Goal: Complete application form

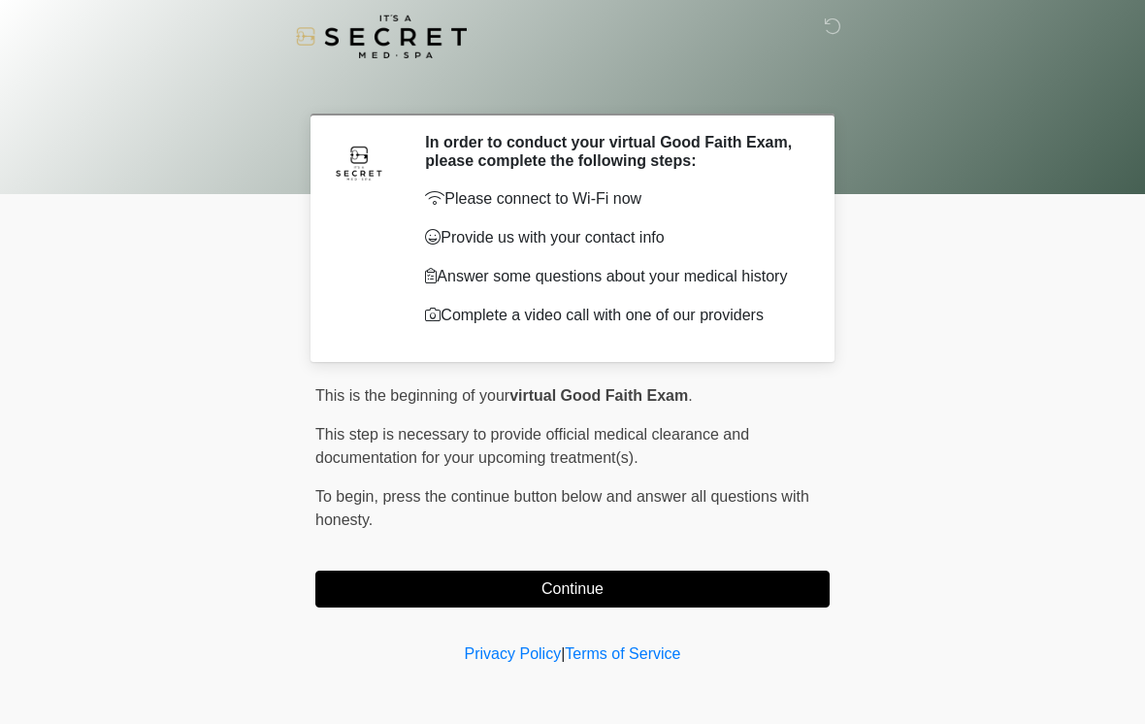
click at [625, 596] on button "Continue" at bounding box center [572, 589] width 514 height 37
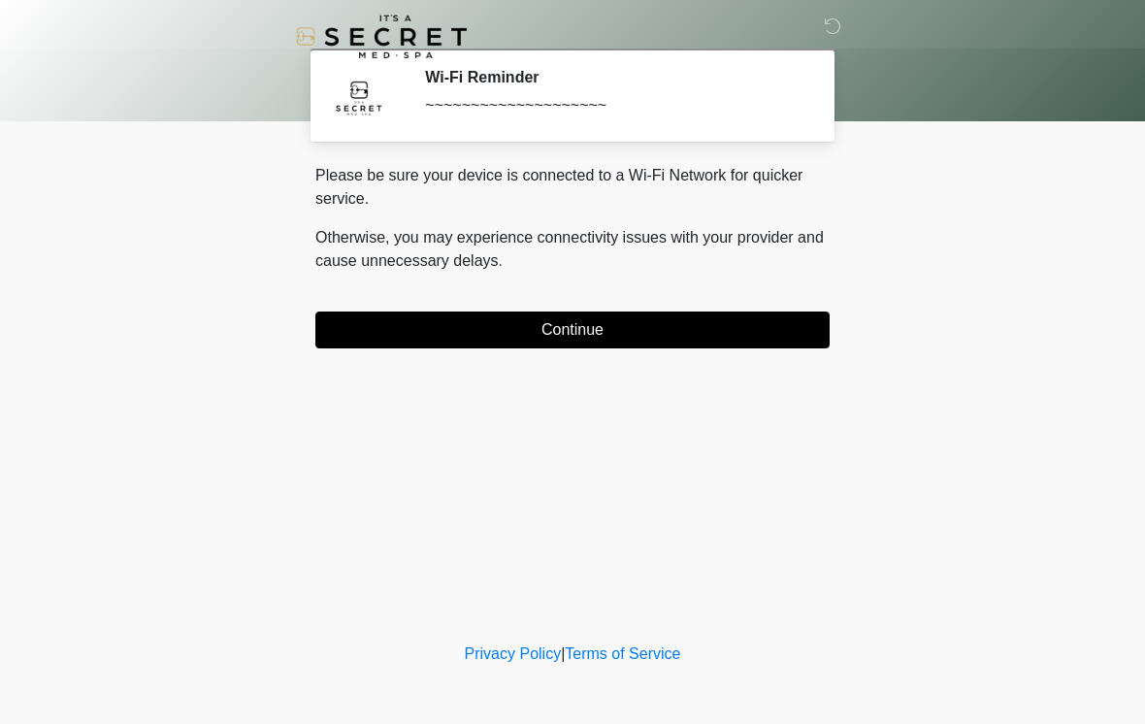
click at [712, 347] on button "Continue" at bounding box center [572, 330] width 514 height 37
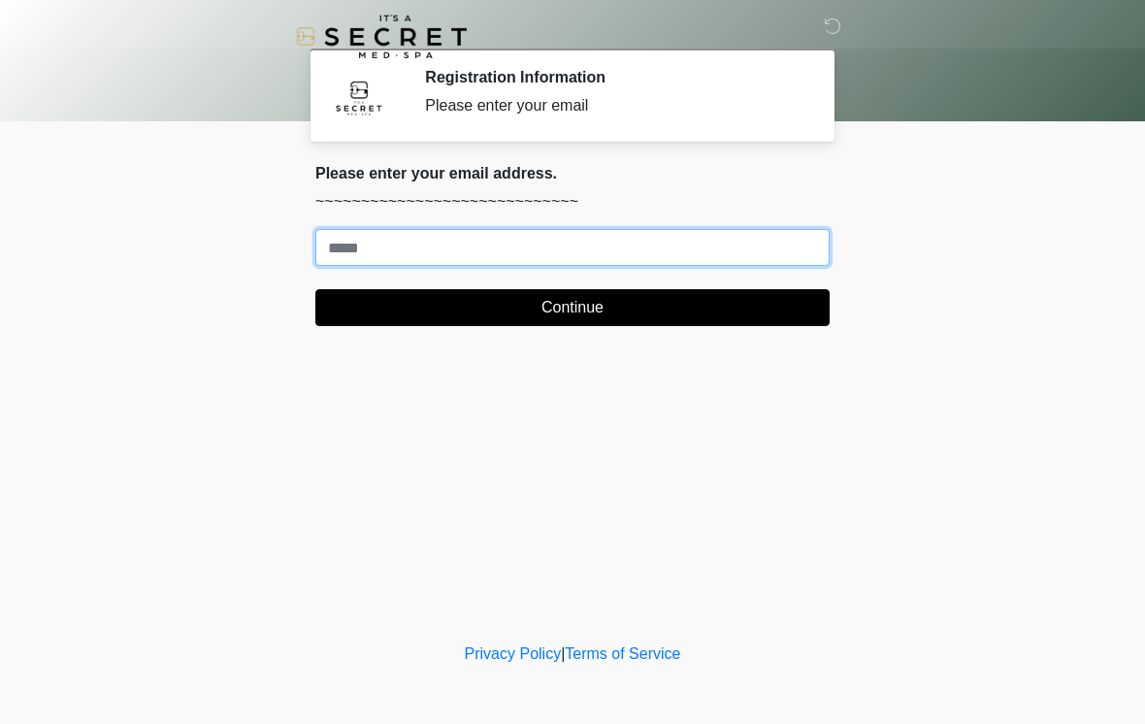
click at [630, 244] on input "Where should we email your treatment plan?" at bounding box center [572, 247] width 514 height 37
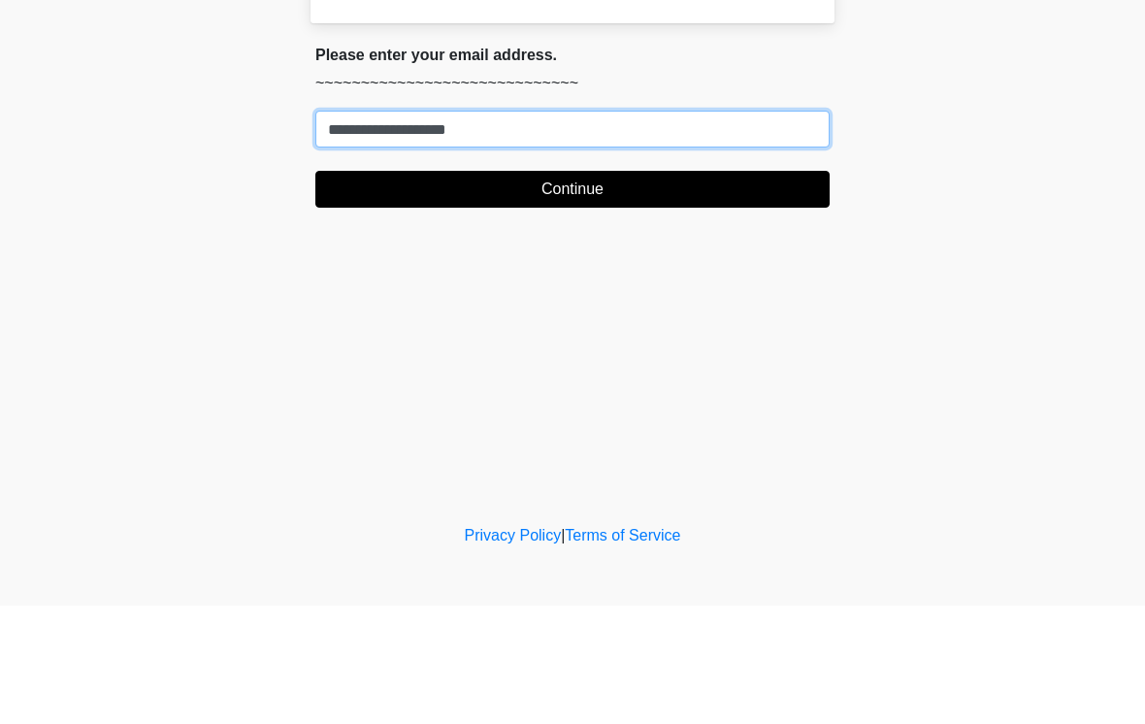
type input "**********"
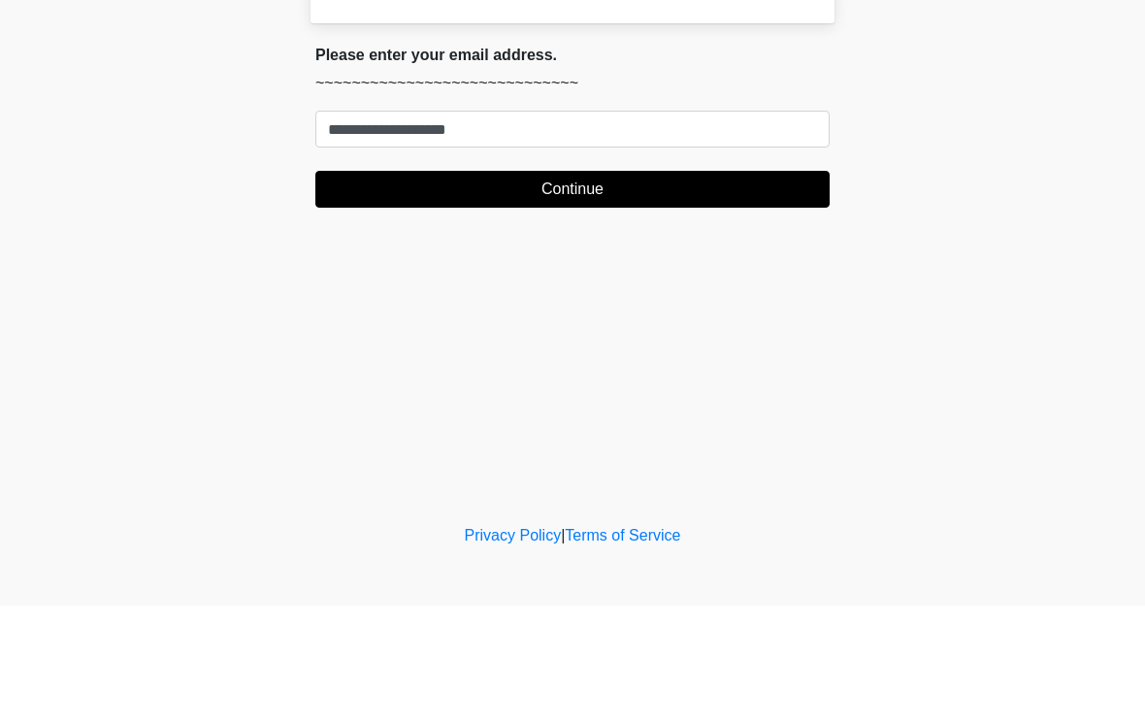
click at [636, 289] on button "Continue" at bounding box center [572, 307] width 514 height 37
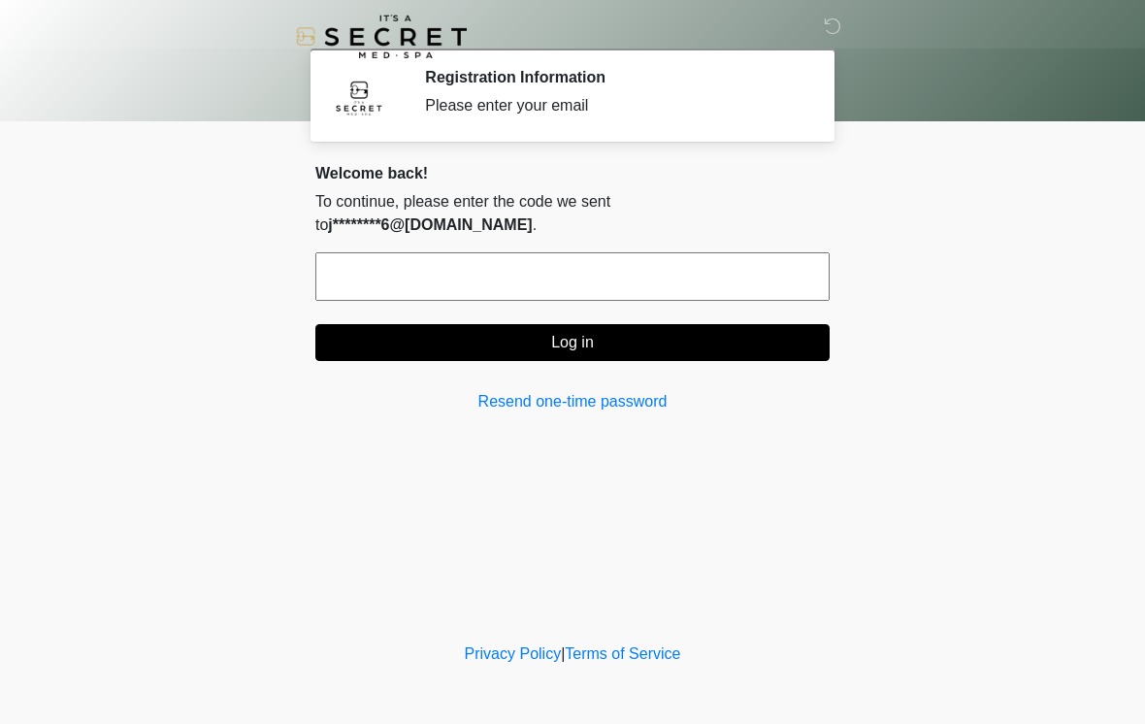
click at [731, 252] on input "text" at bounding box center [572, 276] width 514 height 49
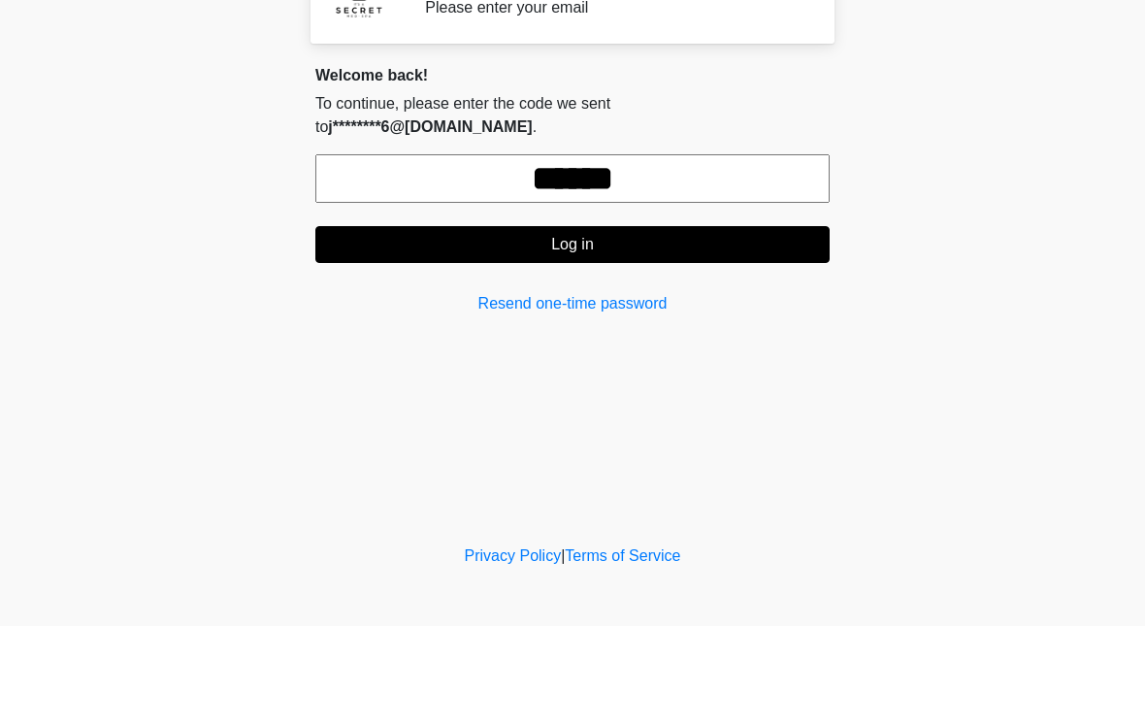
type input "******"
click at [721, 324] on button "Log in" at bounding box center [572, 342] width 514 height 37
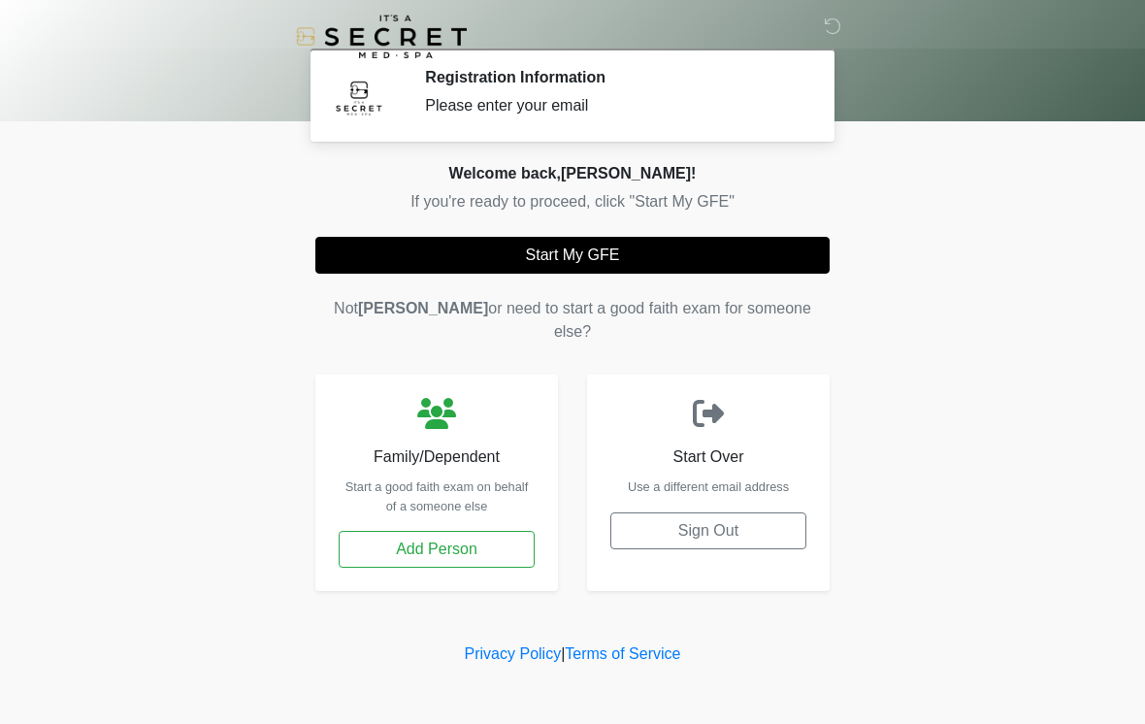
click at [606, 260] on button "Start My GFE" at bounding box center [572, 255] width 514 height 37
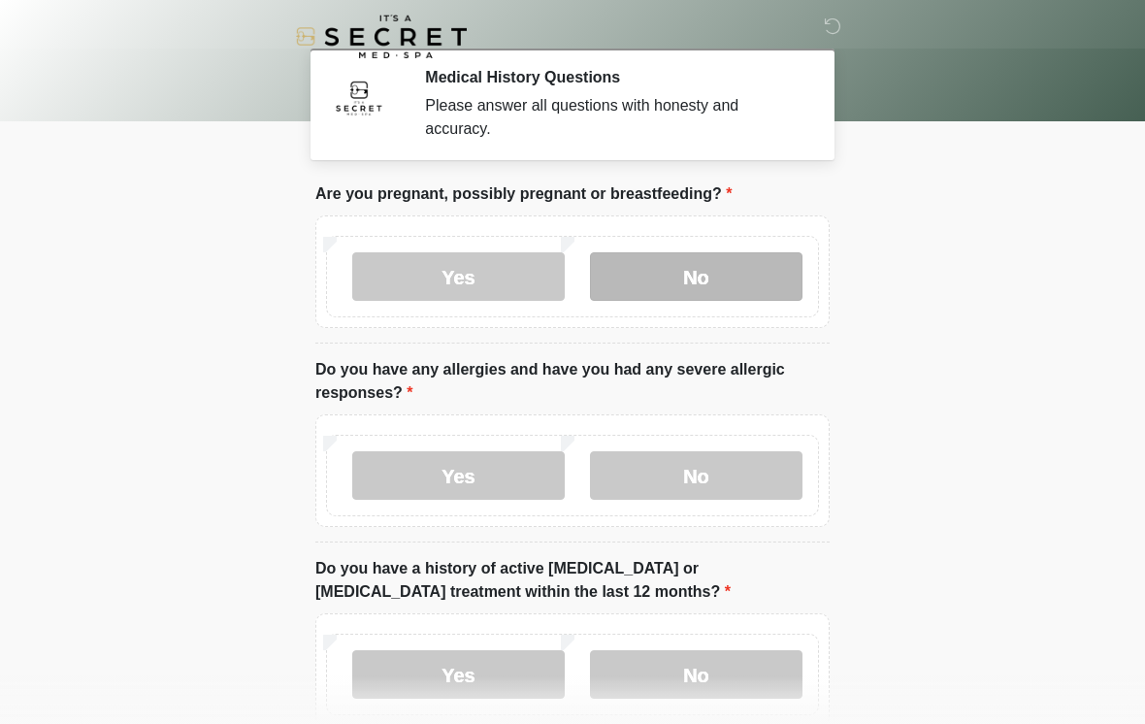
click at [703, 300] on label "No" at bounding box center [696, 276] width 213 height 49
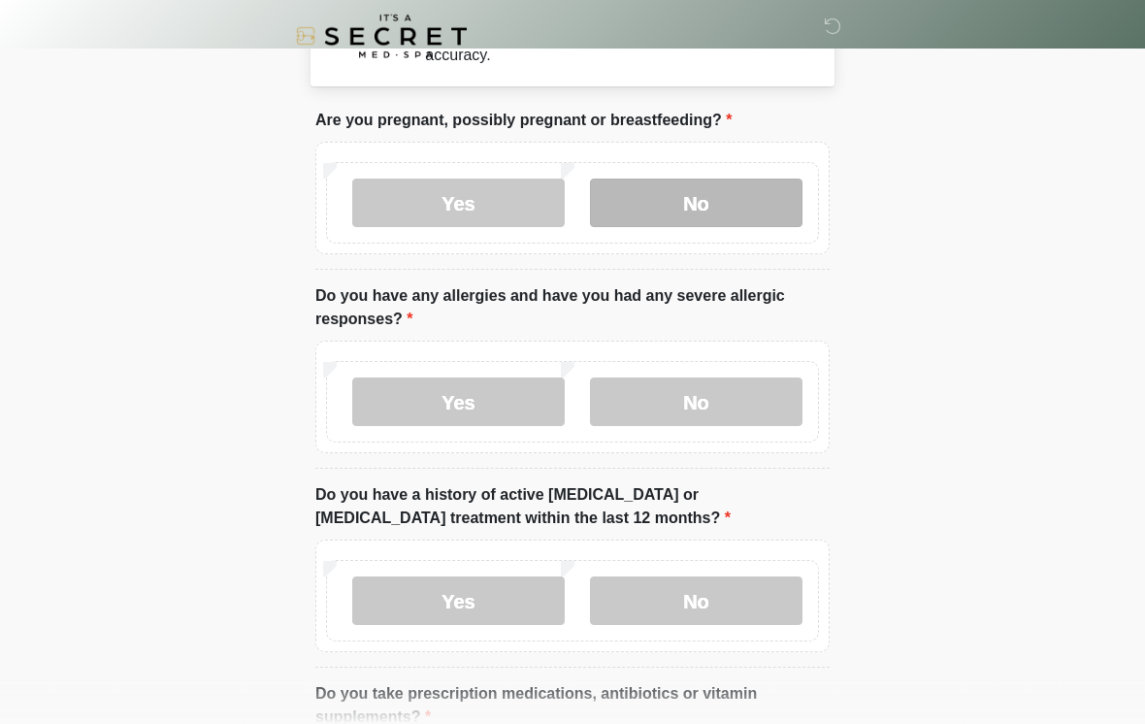
scroll to position [74, 0]
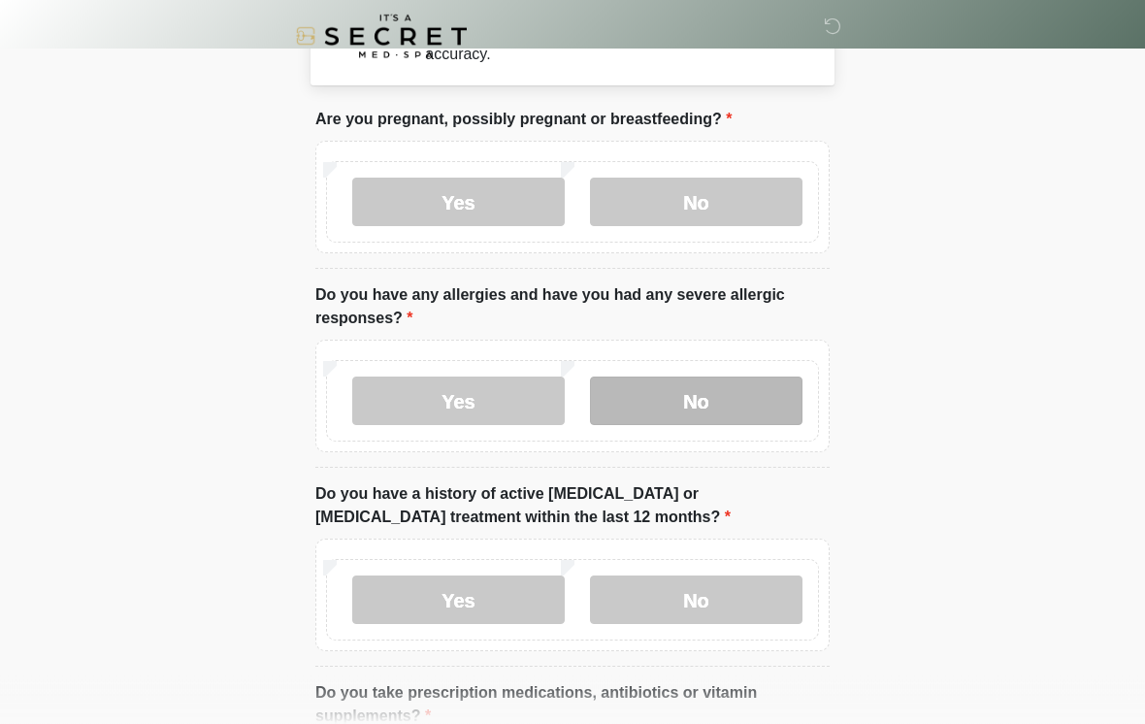
click at [732, 392] on label "No" at bounding box center [696, 402] width 213 height 49
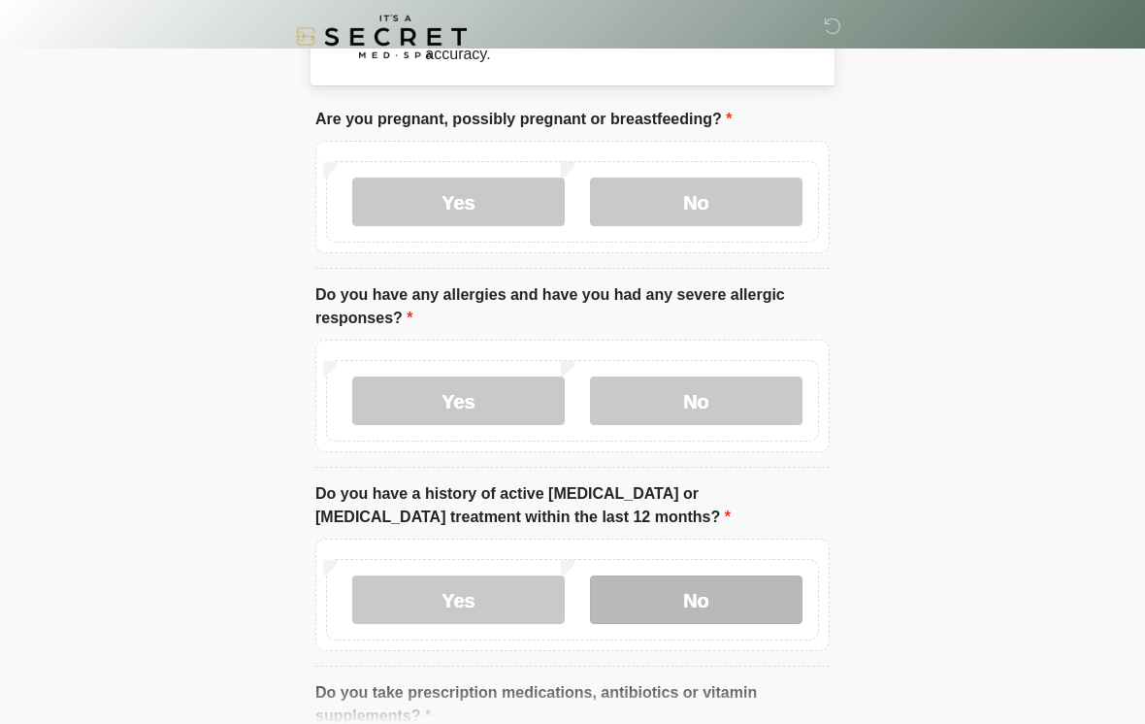
click at [770, 599] on label "No" at bounding box center [696, 600] width 213 height 49
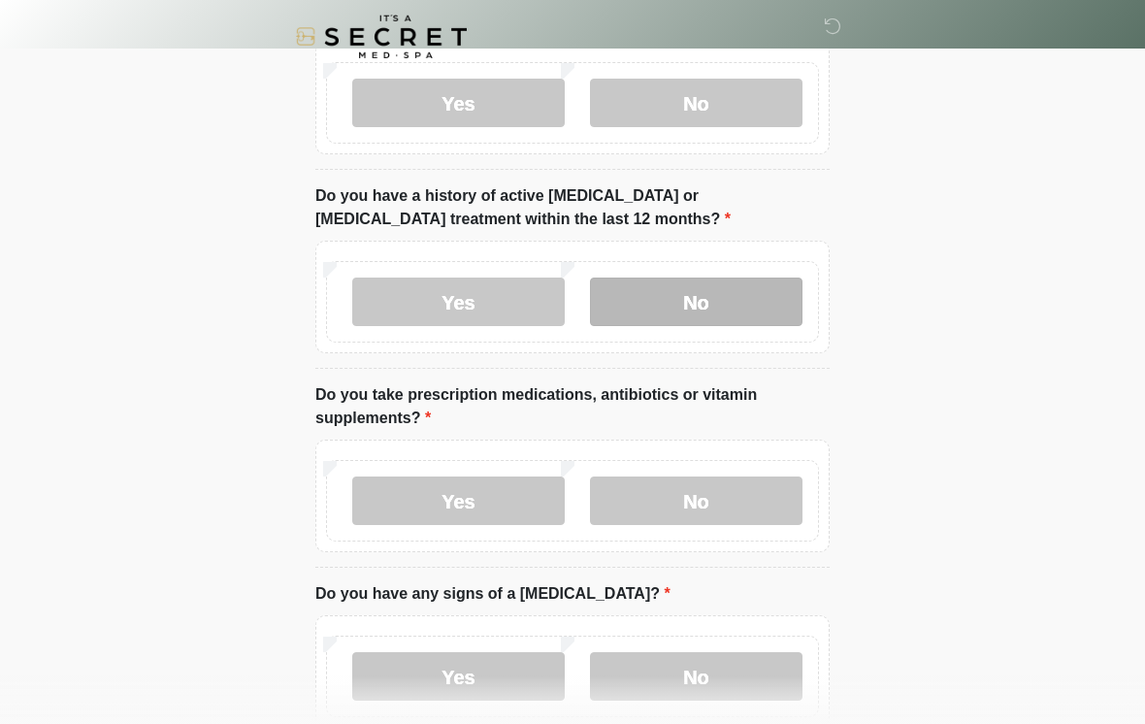
scroll to position [375, 0]
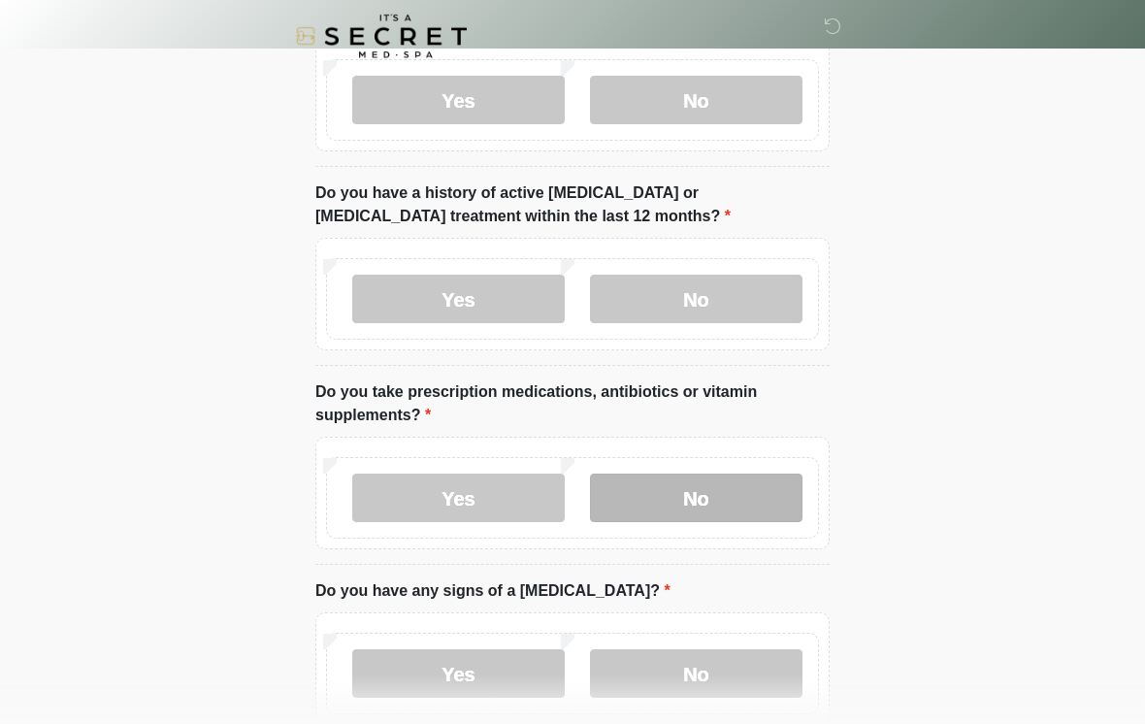
click at [745, 495] on label "No" at bounding box center [696, 499] width 213 height 49
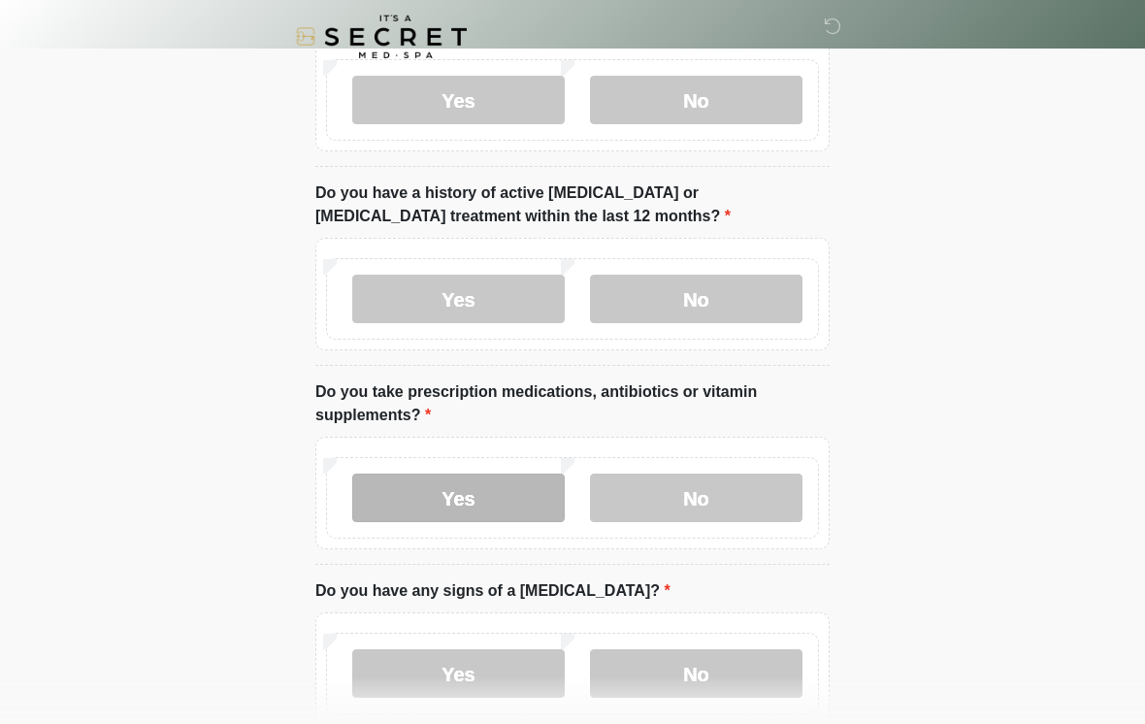
click at [506, 500] on label "Yes" at bounding box center [458, 498] width 213 height 49
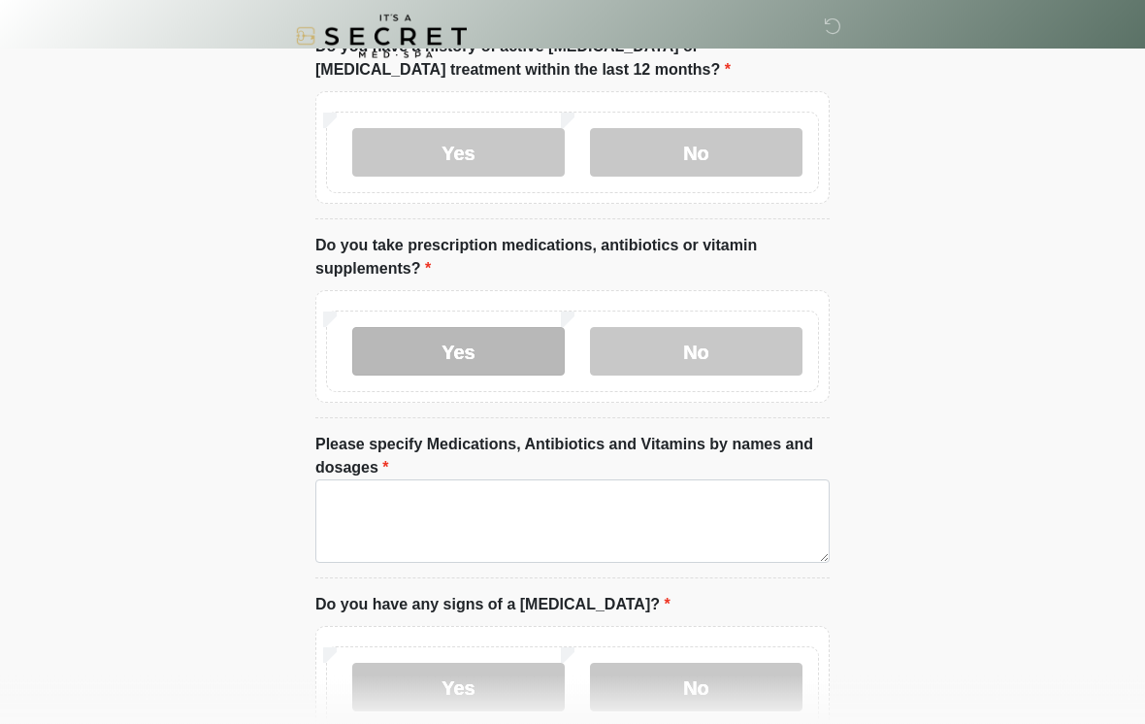
scroll to position [522, 0]
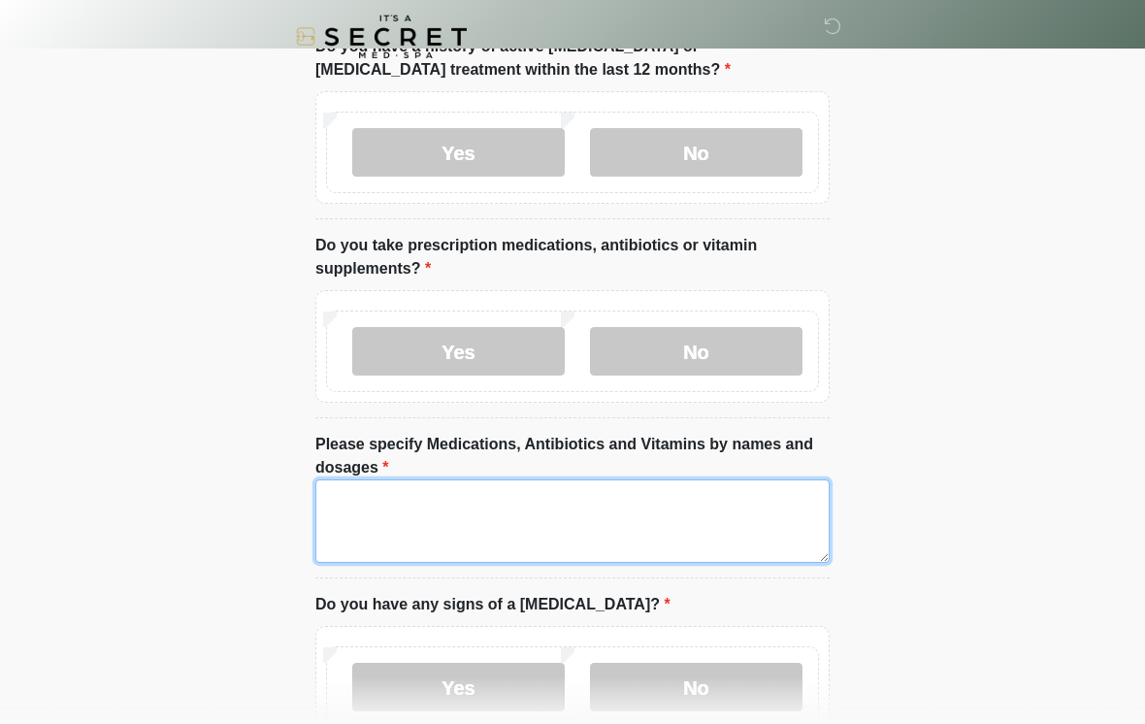
click at [756, 517] on textarea "Please specify Medications, Antibiotics and Vitamins by names and dosages" at bounding box center [572, 521] width 514 height 83
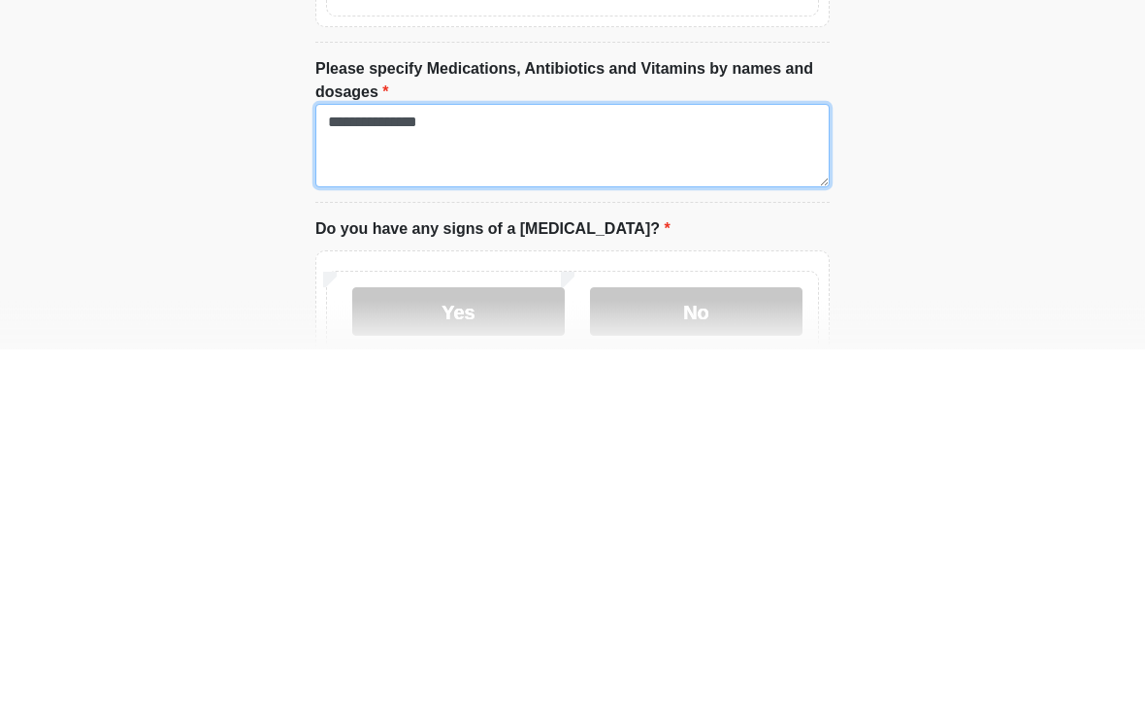
click at [382, 480] on textarea "**********" at bounding box center [572, 521] width 514 height 83
click at [386, 480] on textarea "**********" at bounding box center [572, 521] width 514 height 83
click at [548, 480] on textarea "**********" at bounding box center [572, 521] width 514 height 83
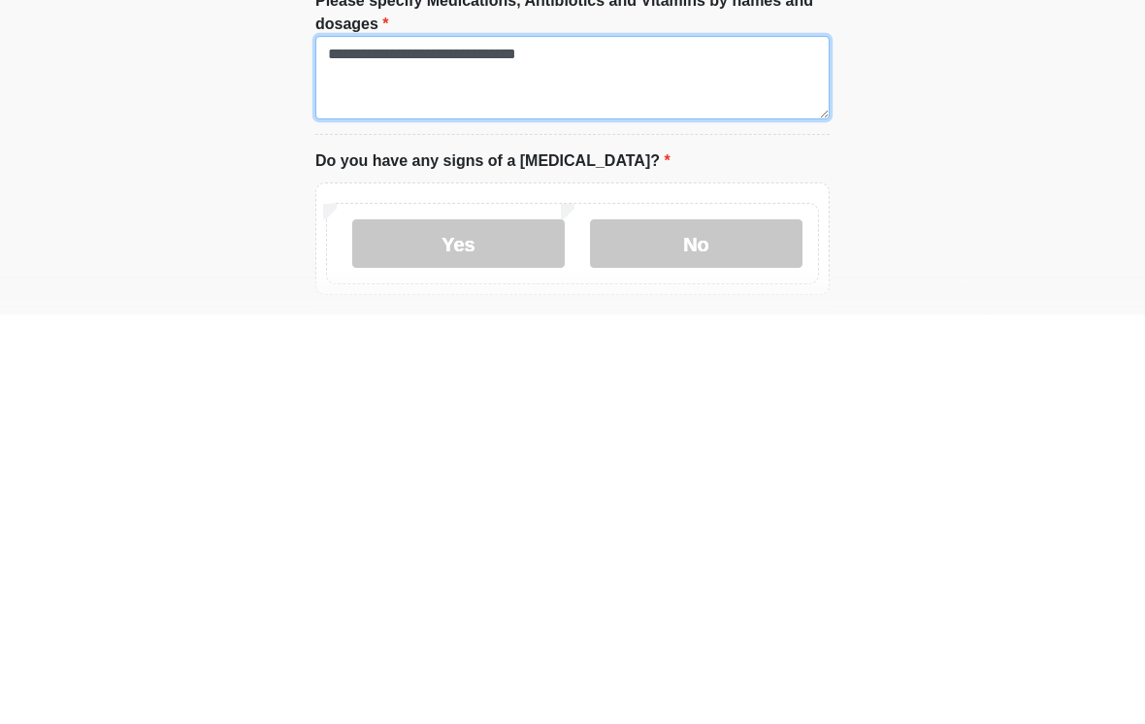
scroll to position [593, 0]
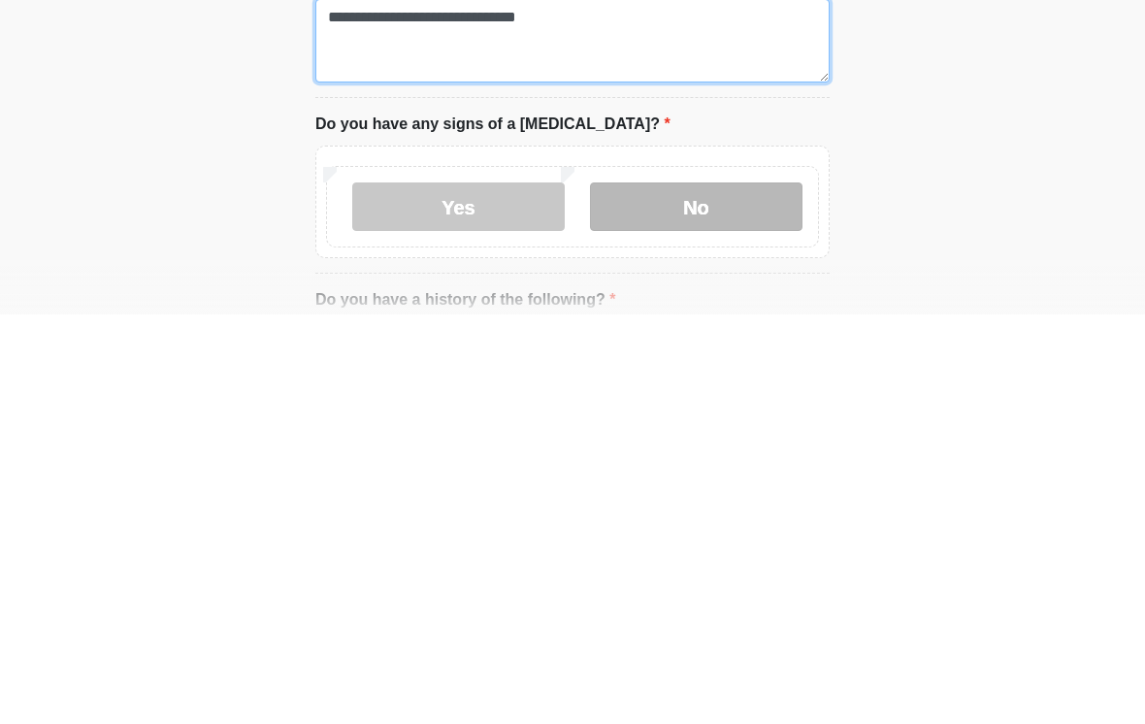
type textarea "**********"
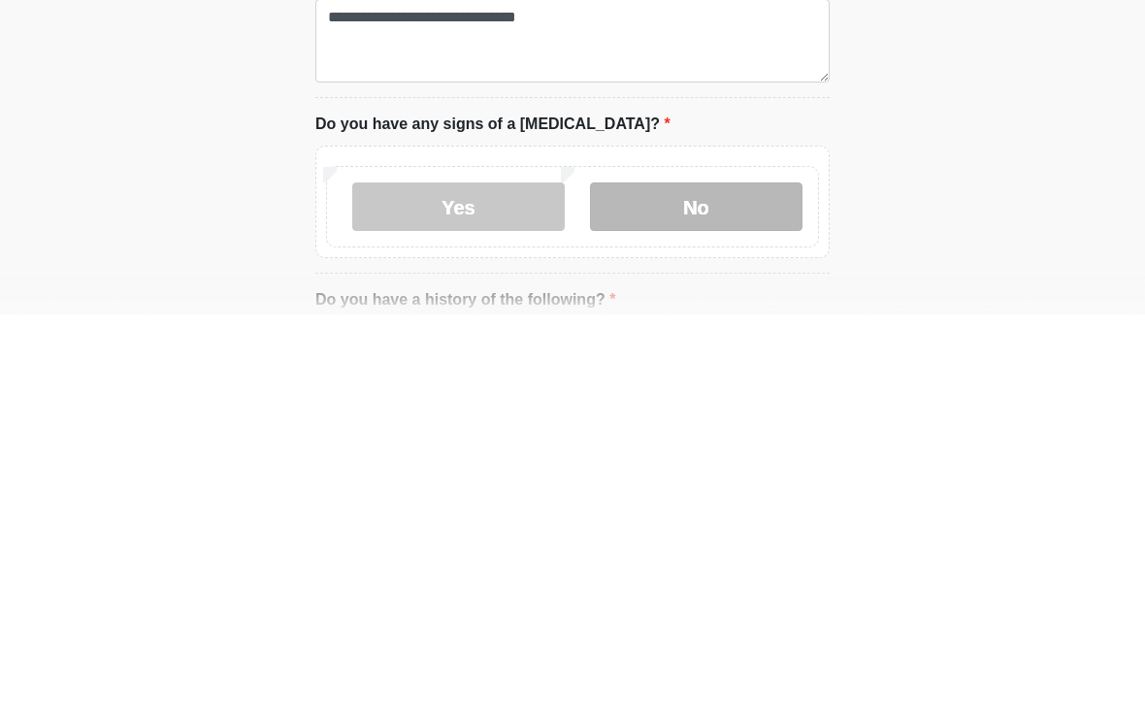
click at [766, 592] on label "No" at bounding box center [696, 616] width 213 height 49
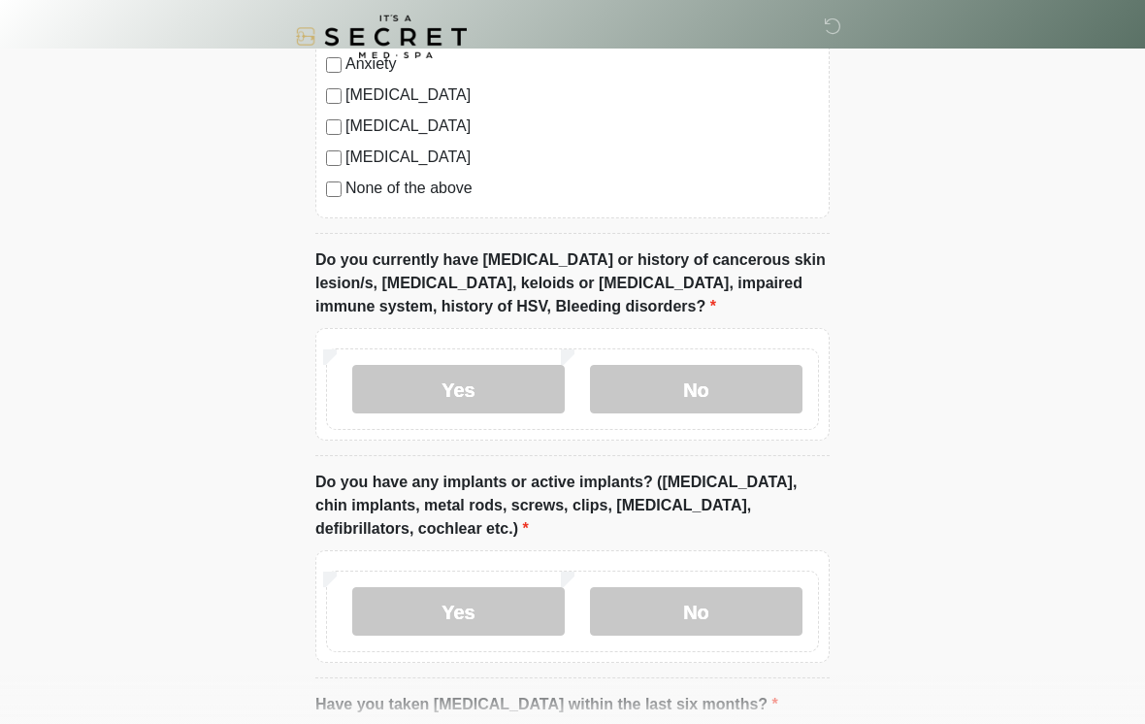
scroll to position [1543, 0]
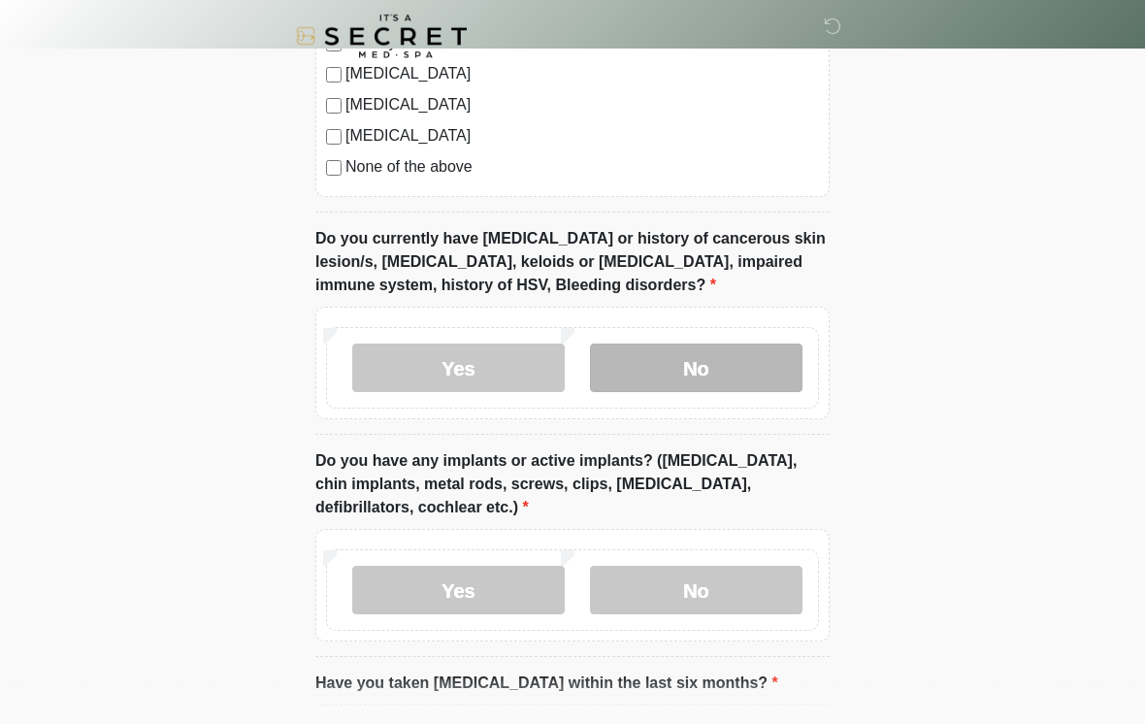
click at [761, 362] on label "No" at bounding box center [696, 369] width 213 height 49
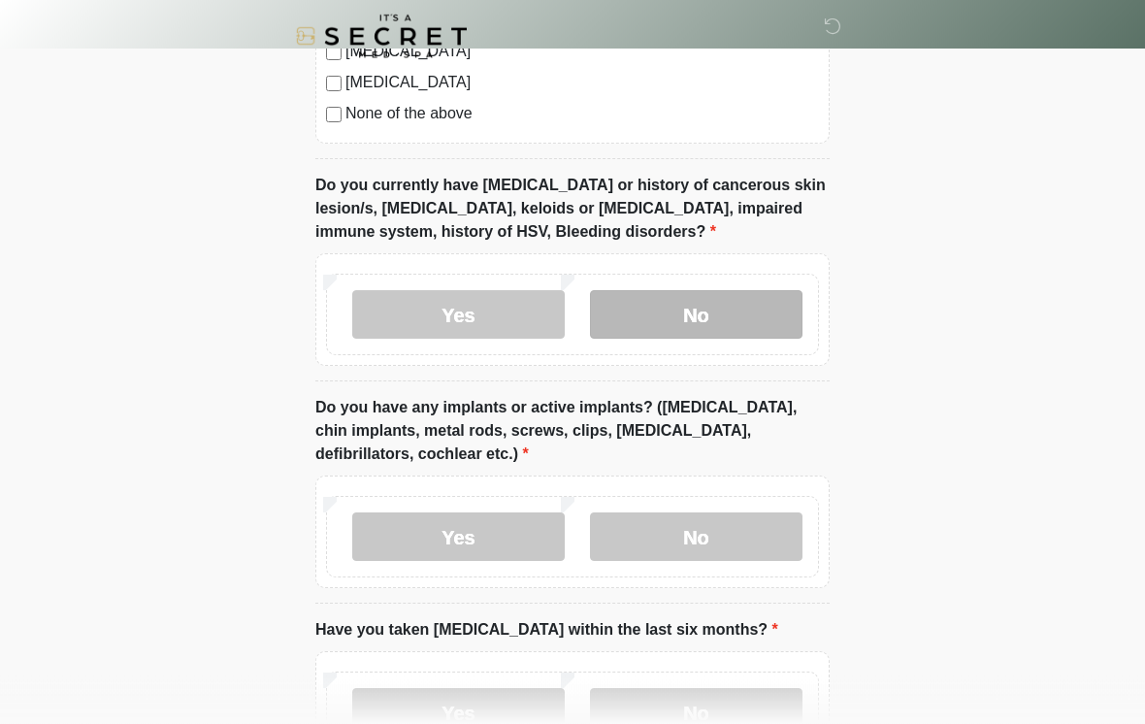
scroll to position [1598, 0]
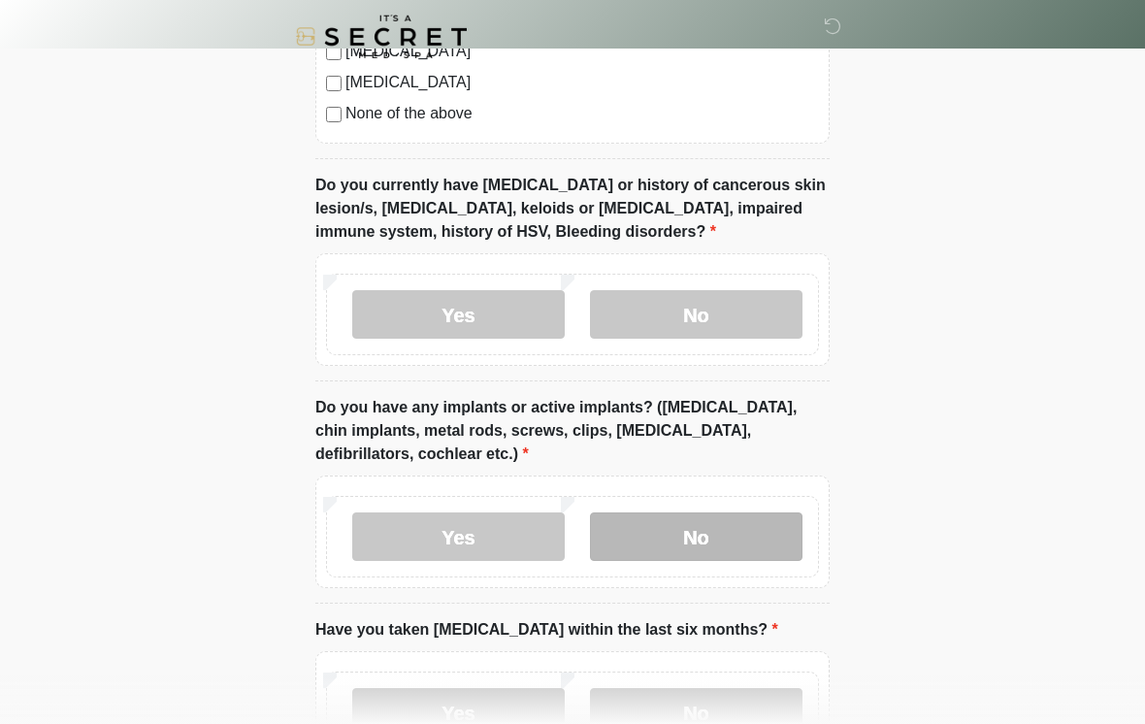
click at [743, 533] on label "No" at bounding box center [696, 537] width 213 height 49
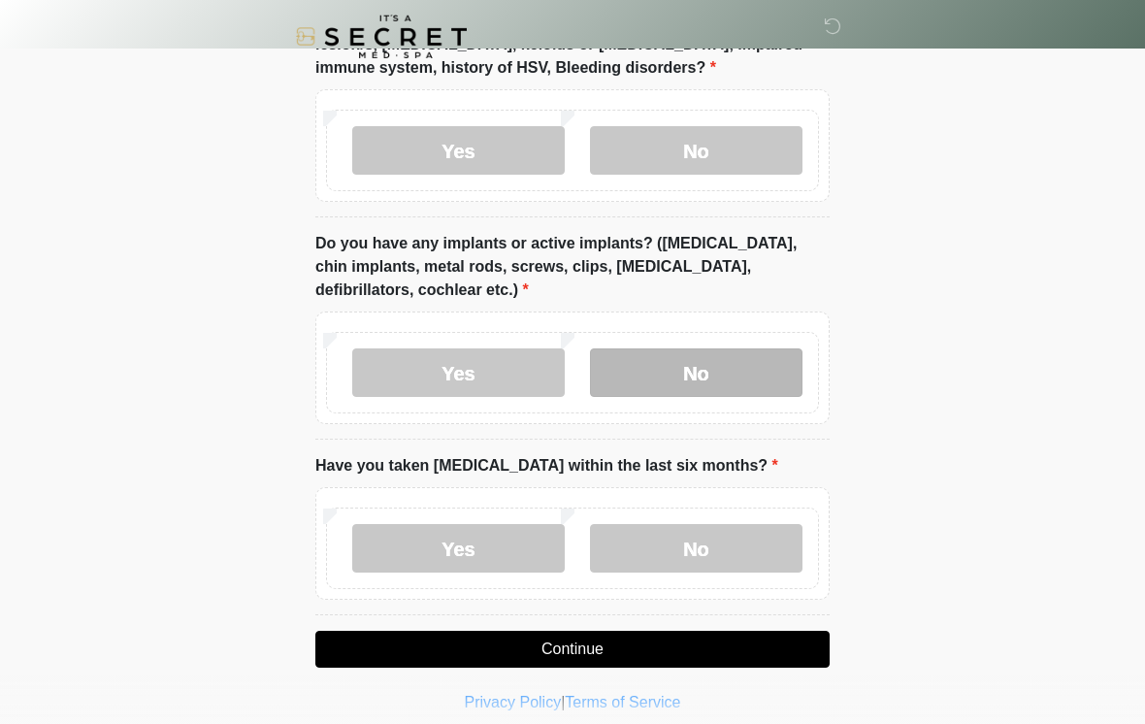
scroll to position [1772, 0]
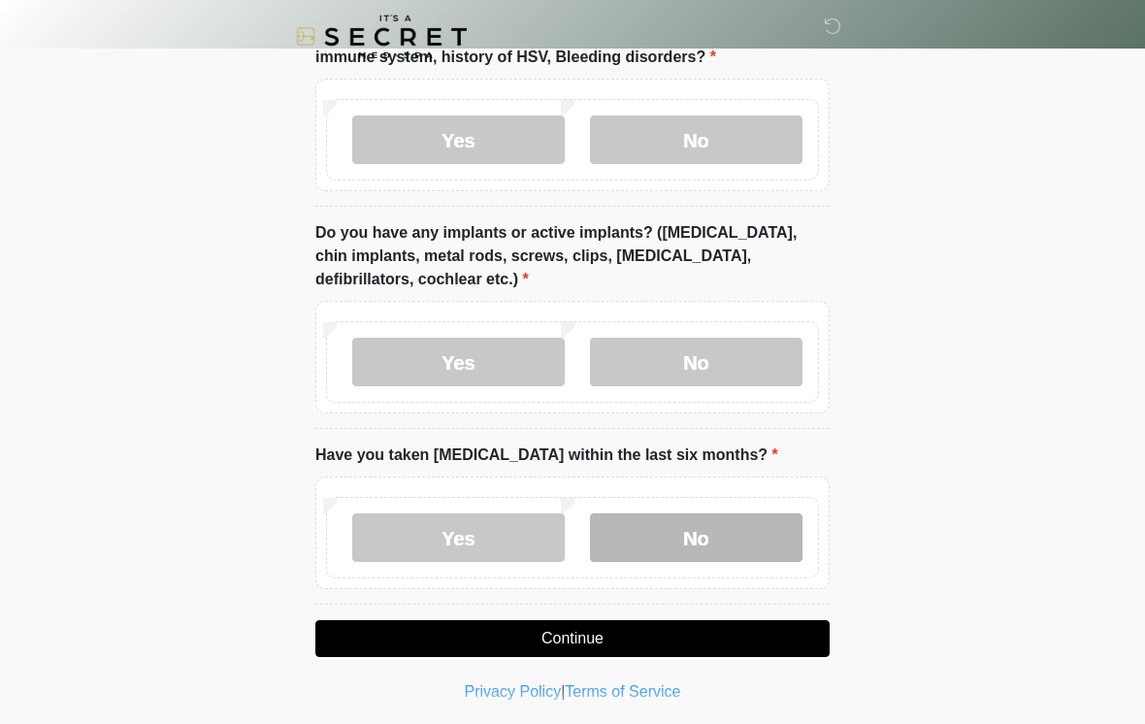
click at [766, 523] on label "No" at bounding box center [696, 537] width 213 height 49
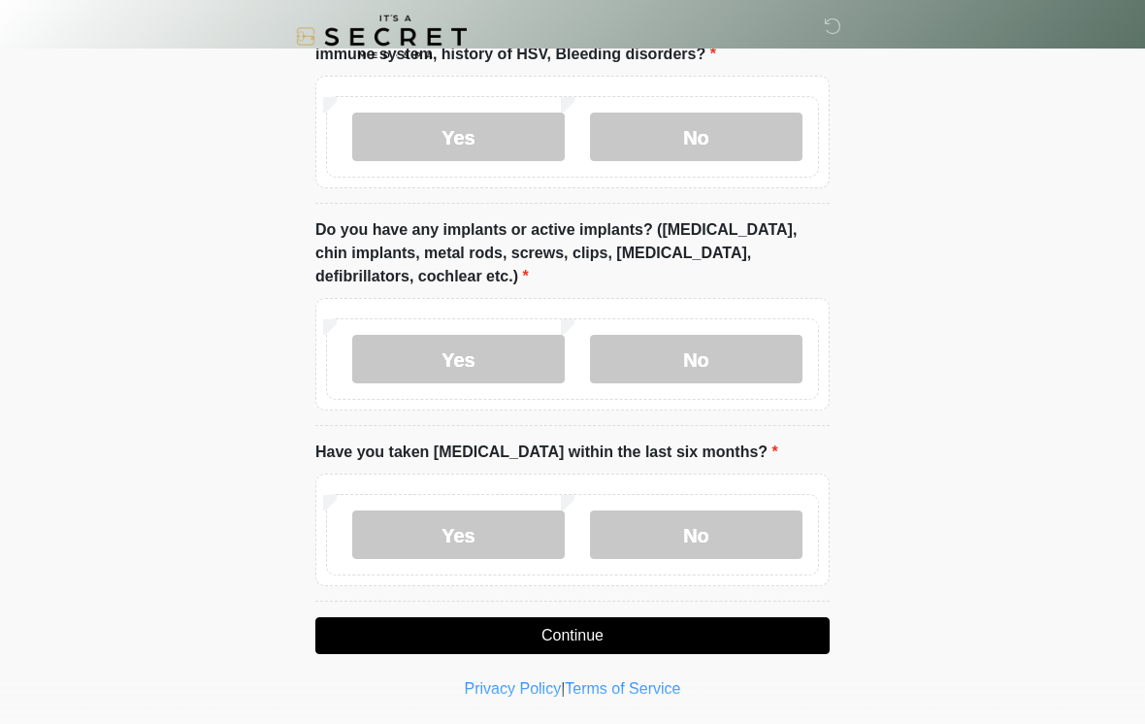
click at [600, 625] on button "Continue" at bounding box center [572, 635] width 514 height 37
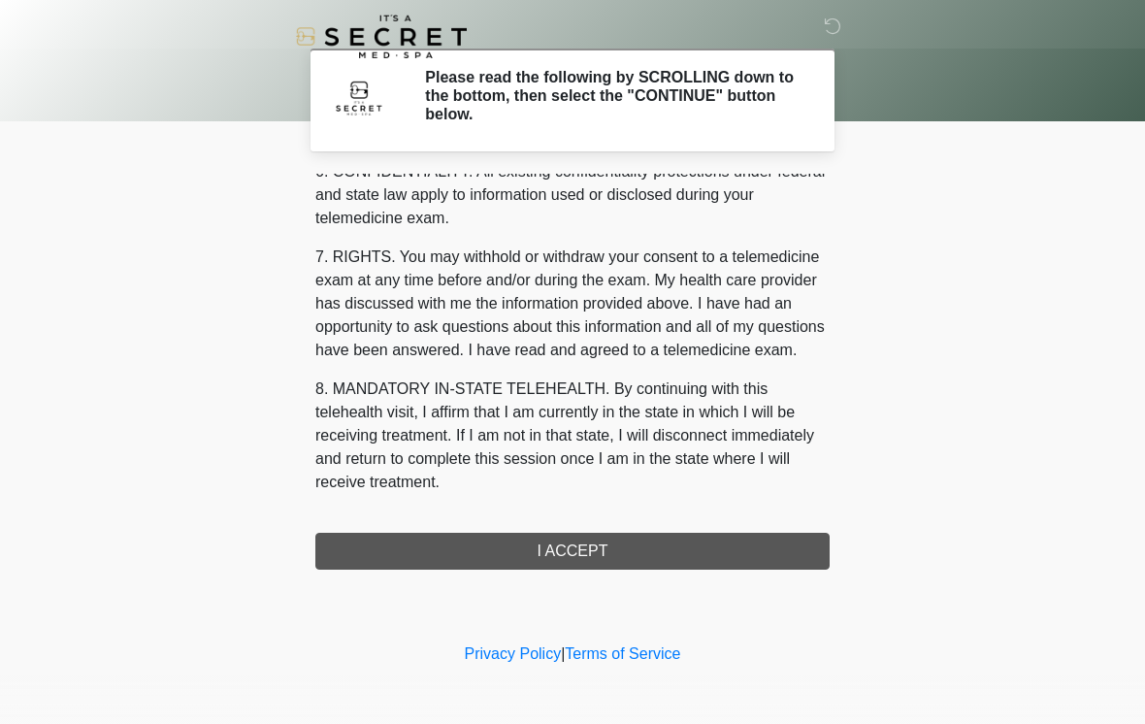
scroll to position [790, 0]
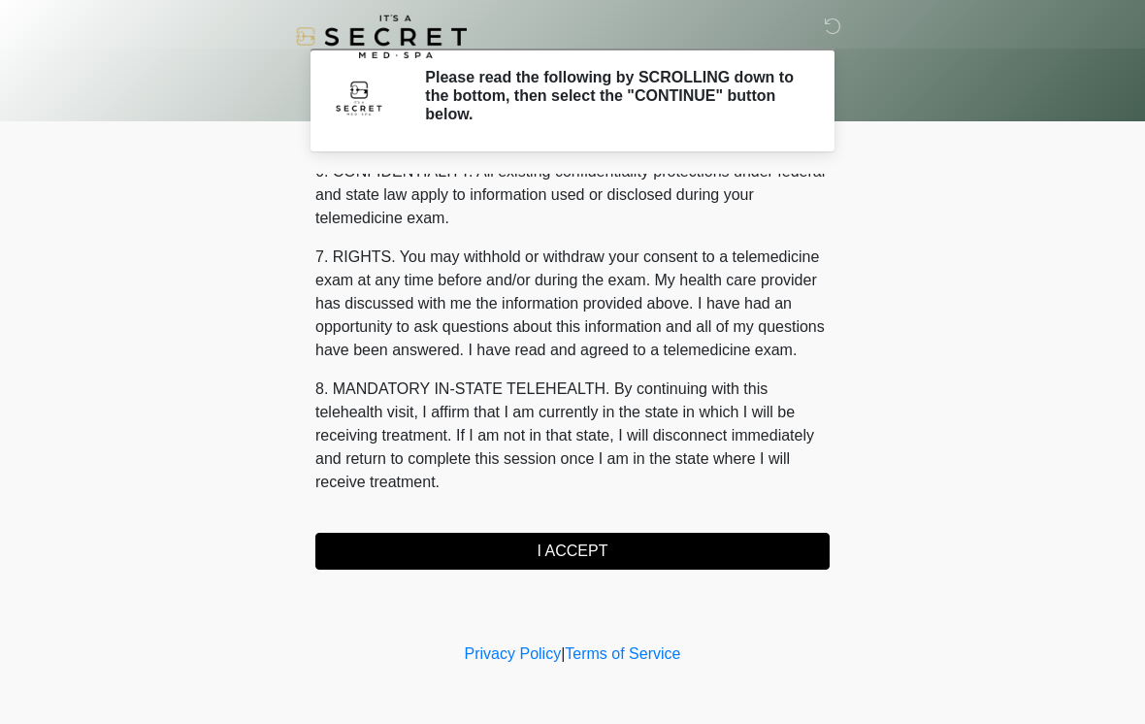
click at [627, 548] on button "I ACCEPT" at bounding box center [572, 551] width 514 height 37
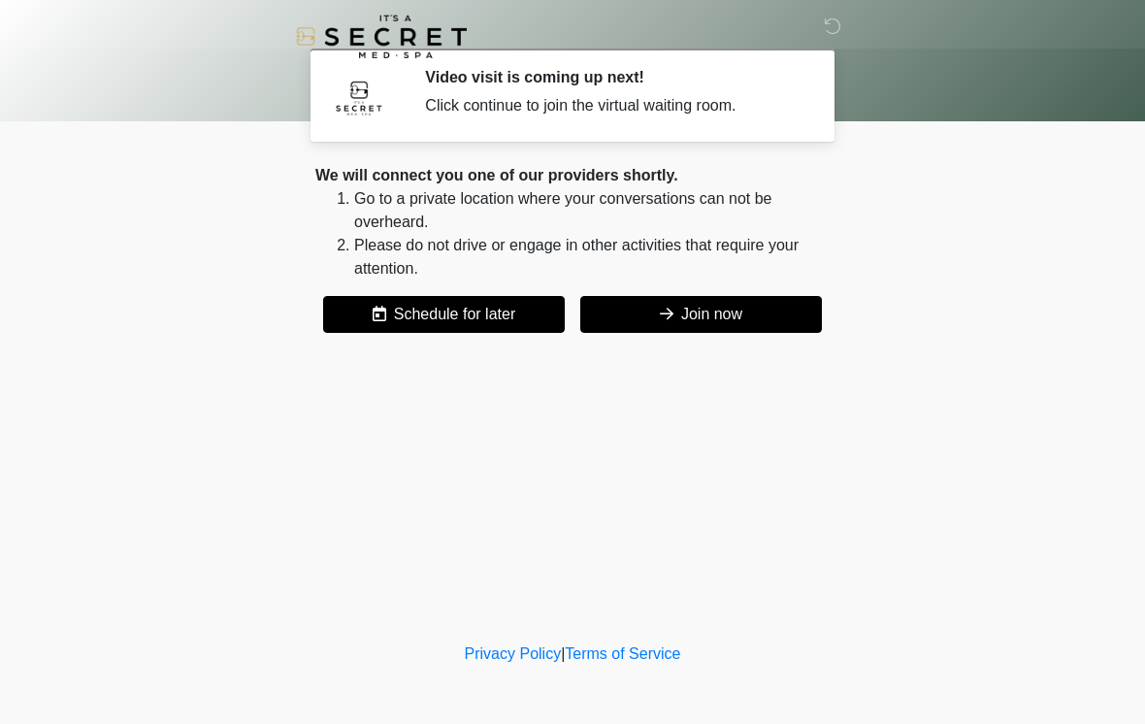
click at [749, 315] on button "Join now" at bounding box center [701, 314] width 242 height 37
